Goal: Information Seeking & Learning: Find specific fact

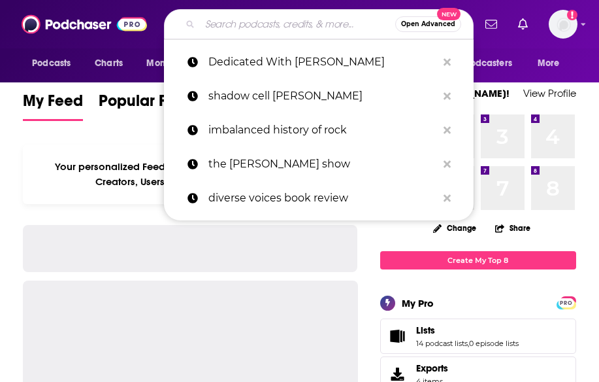
click at [225, 24] on input "Search podcasts, credits, & more..." at bounding box center [297, 24] width 195 height 21
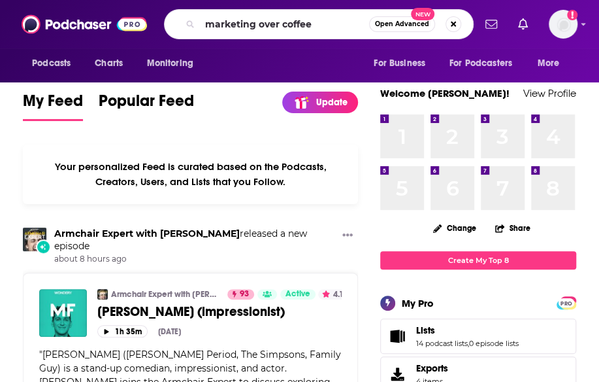
type input "marketing over coffee"
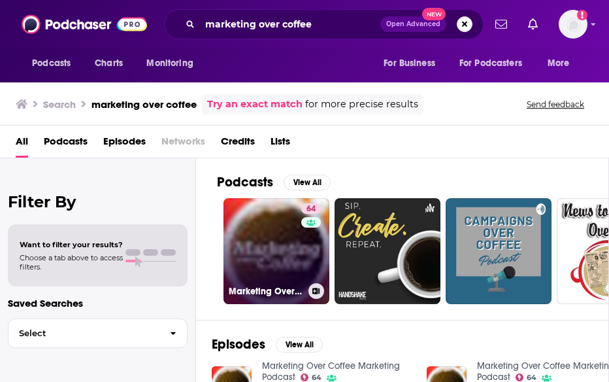
click at [258, 246] on link "64 Marketing Over Coffee Marketing Podcast" at bounding box center [277, 251] width 106 height 106
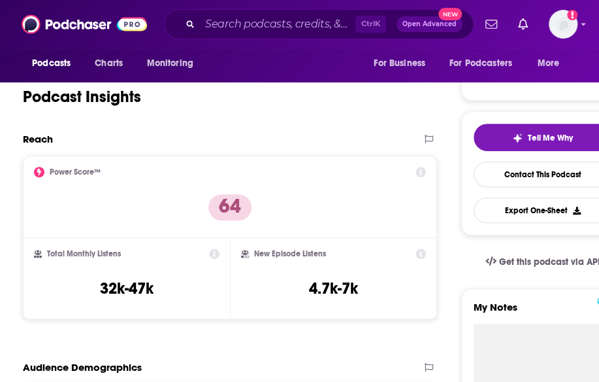
scroll to position [236, 0]
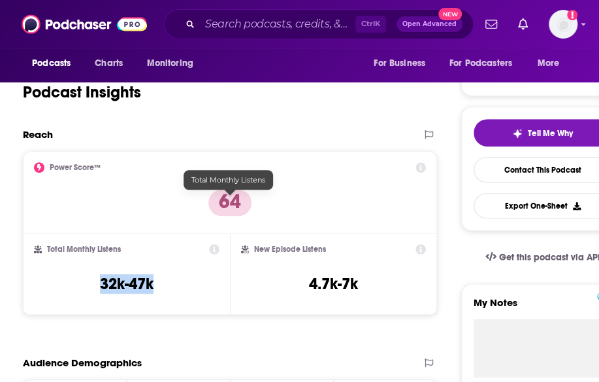
drag, startPoint x: 197, startPoint y: 201, endPoint x: 258, endPoint y: 198, distance: 60.8
click at [220, 244] on div "Total Monthly Listens 32k-47k" at bounding box center [127, 274] width 186 height 60
copy h3 "32k-47k"
